Goal: Information Seeking & Learning: Learn about a topic

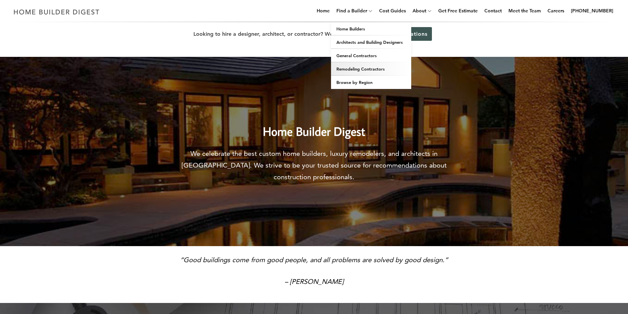
click at [350, 68] on link "Remodeling Contractors" at bounding box center [371, 68] width 80 height 13
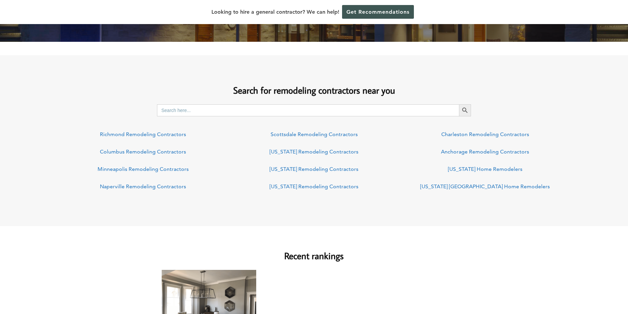
scroll to position [201, 0]
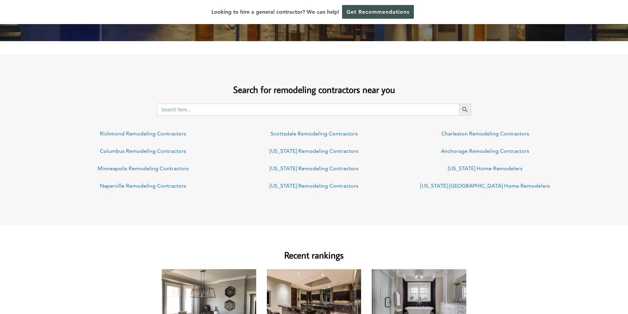
click at [214, 110] on input "Search for:" at bounding box center [308, 110] width 302 height 12
type input "08755 bathroom"
click at [459, 104] on button "Search Button" at bounding box center [465, 110] width 12 height 12
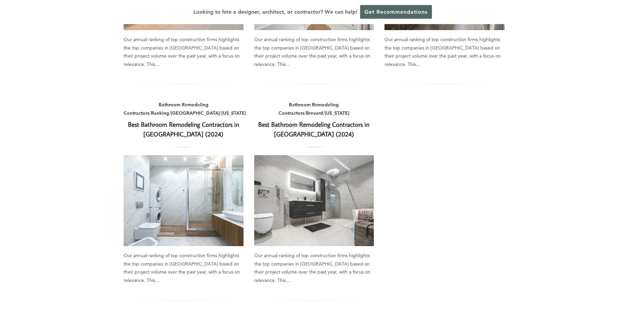
scroll to position [535, 0]
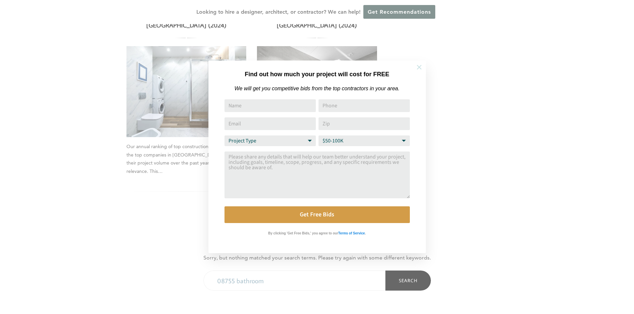
click at [417, 68] on icon at bounding box center [418, 67] width 7 height 7
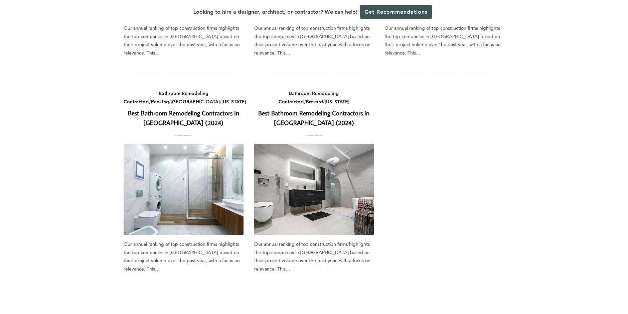
scroll to position [435, 0]
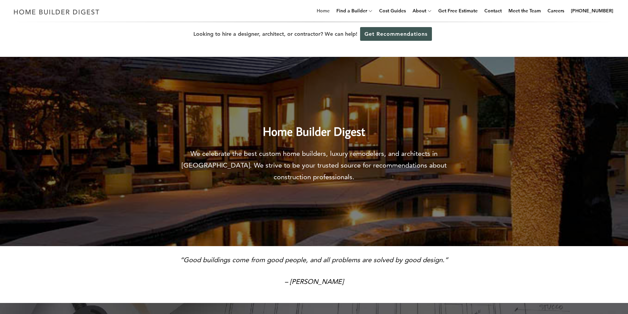
click at [333, 11] on link "Home" at bounding box center [323, 10] width 18 height 21
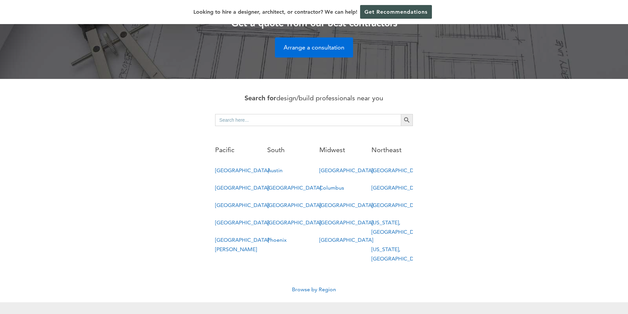
scroll to position [334, 0]
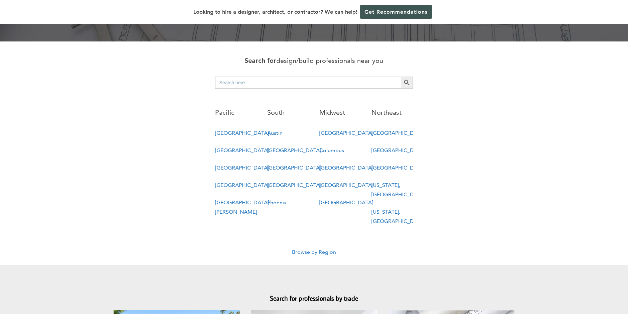
click at [321, 249] on link "Browse by Region" at bounding box center [314, 252] width 44 height 6
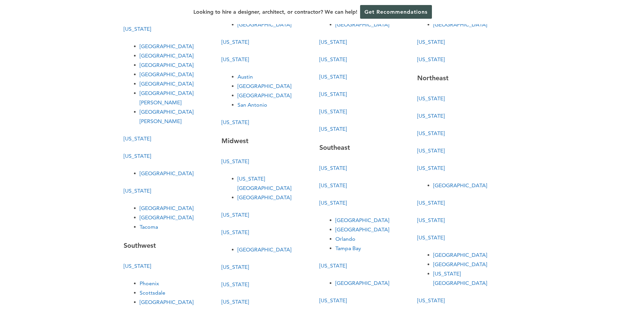
scroll to position [100, 0]
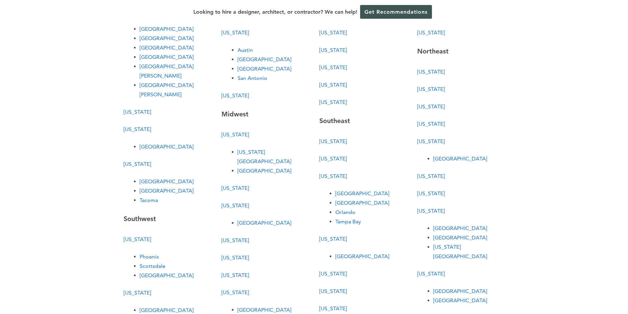
click at [427, 194] on link "[US_STATE]" at bounding box center [431, 193] width 27 height 6
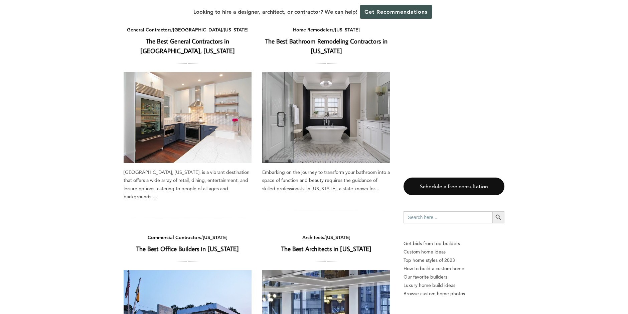
scroll to position [67, 0]
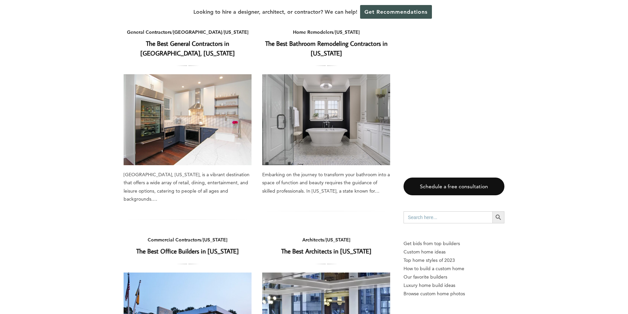
click at [320, 44] on link "The Best Bathroom Remodeling Contractors in New Jersey" at bounding box center [326, 48] width 122 height 18
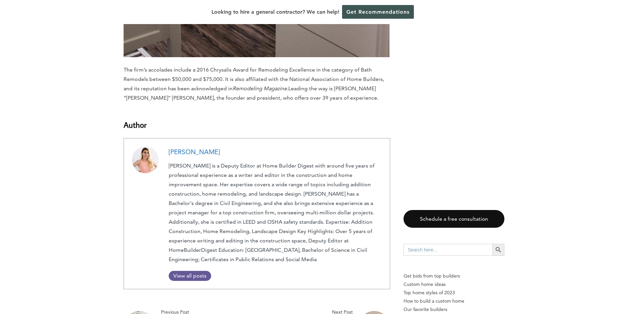
scroll to position [3677, 0]
